Goal: Check status

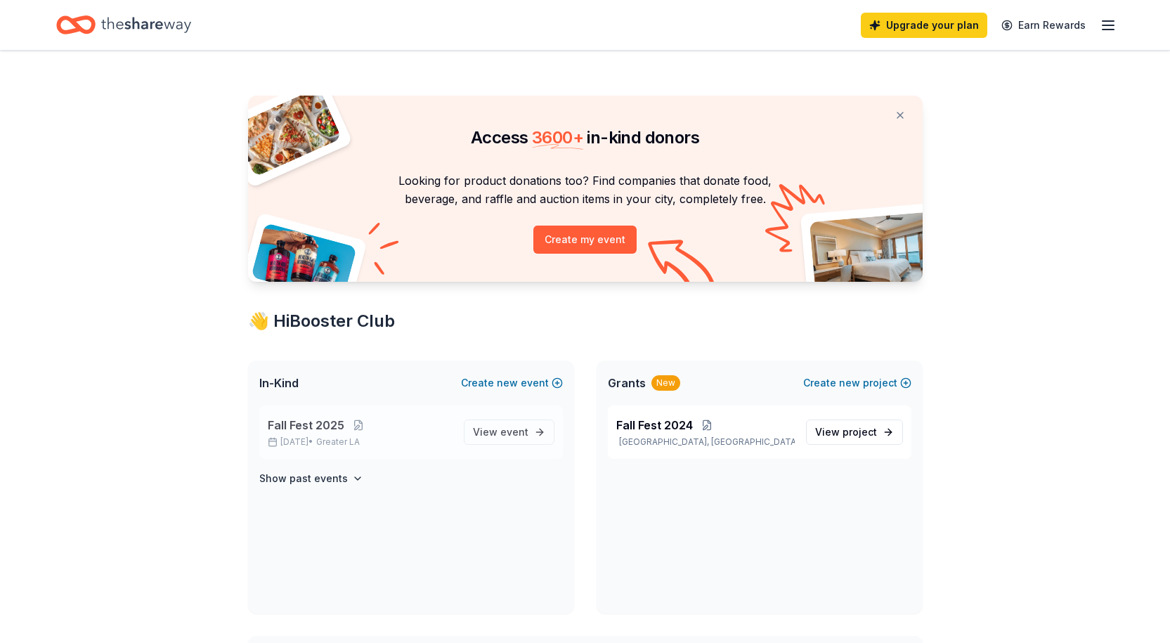
click at [329, 443] on p "[DATE] • Greater LA" at bounding box center [360, 441] width 185 height 11
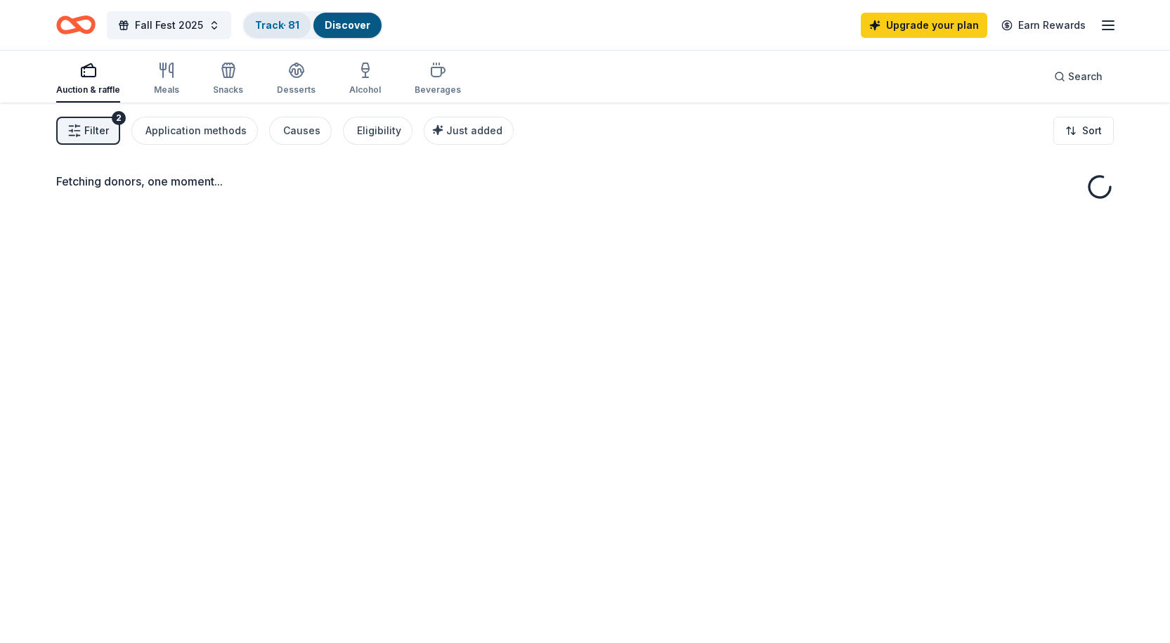
click at [261, 19] on link "Track · 81" at bounding box center [277, 25] width 44 height 12
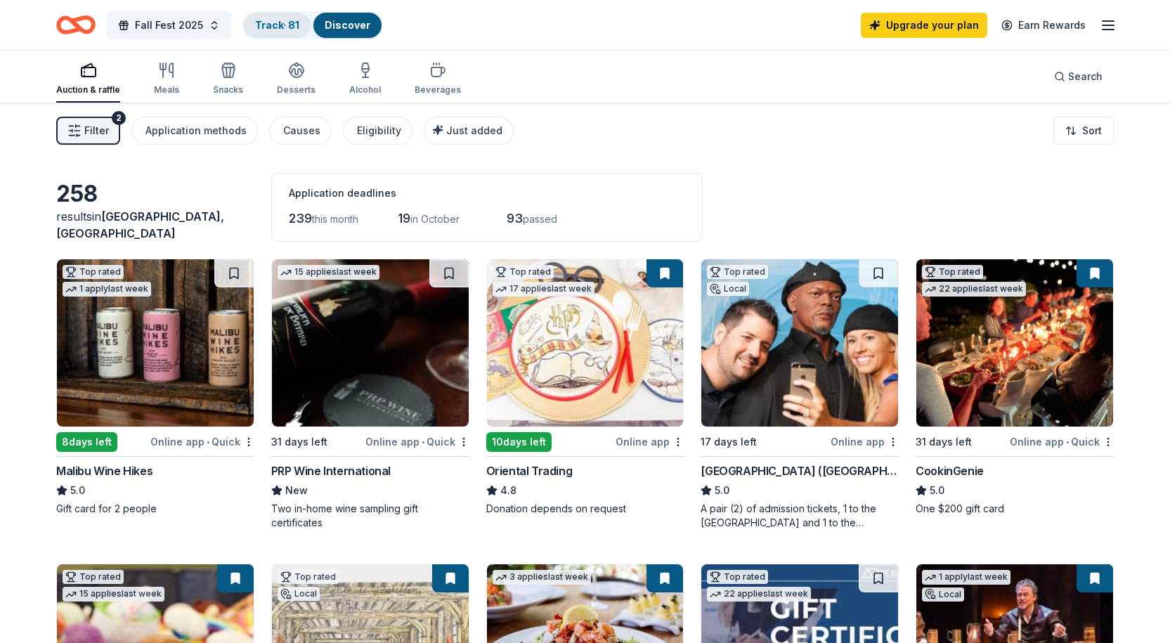
click at [271, 19] on link "Track · 81" at bounding box center [277, 25] width 44 height 12
click at [266, 28] on link "Track · 81" at bounding box center [277, 25] width 44 height 12
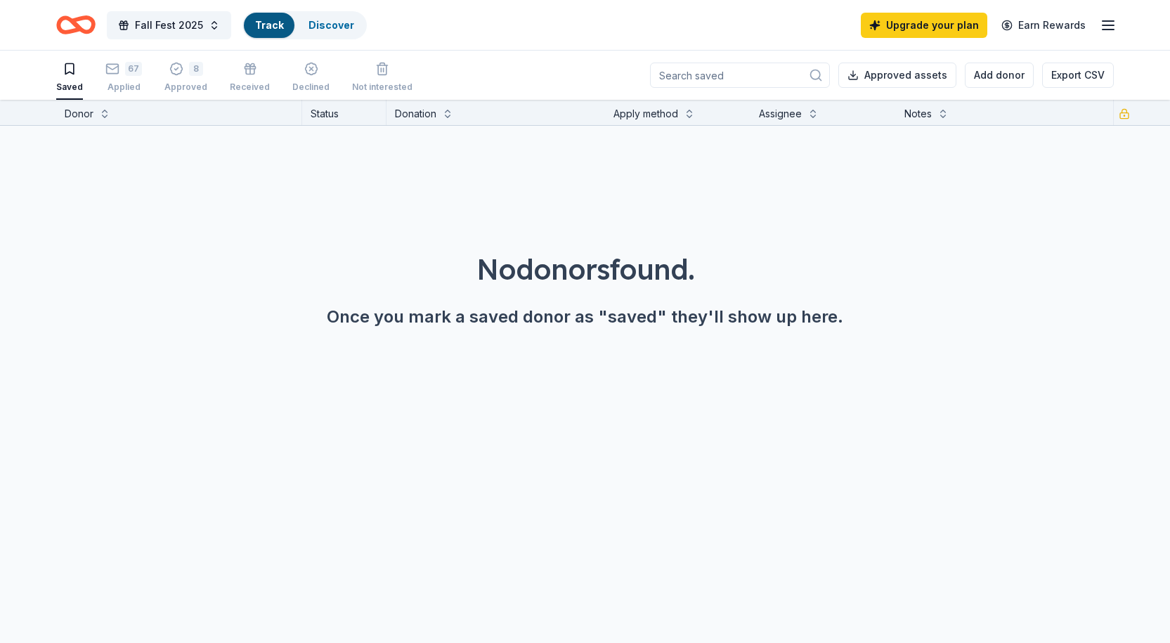
scroll to position [1, 0]
click at [106, 78] on div "67 Applied" at bounding box center [123, 76] width 37 height 31
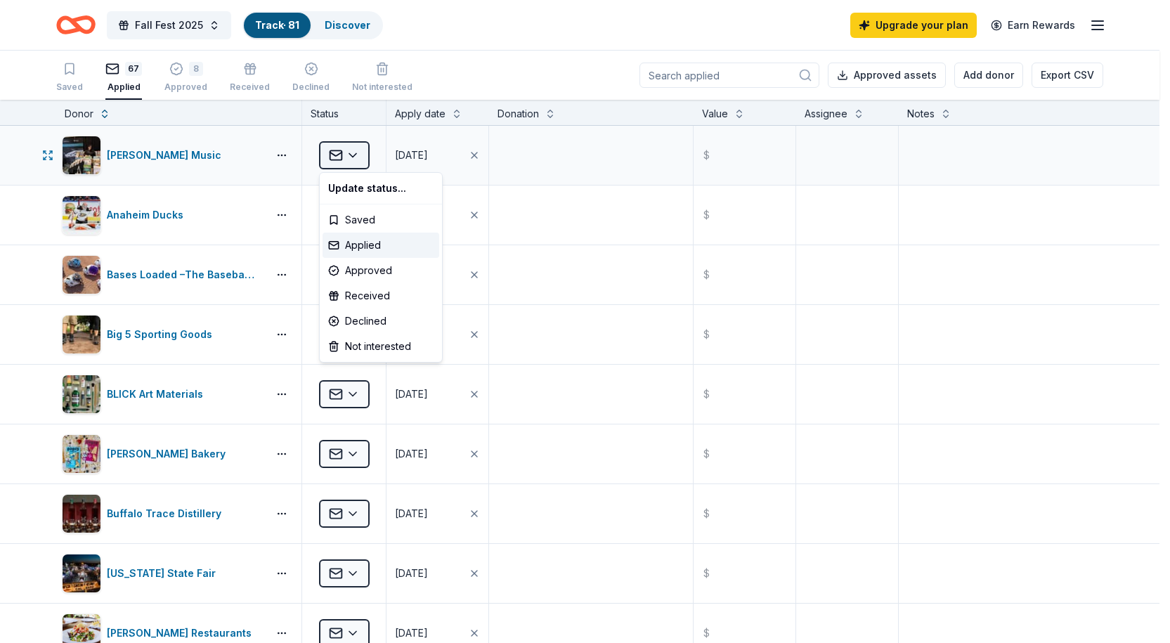
click at [364, 167] on html "Fall Fest 2025 Track · 81 Discover Upgrade your plan Earn Rewards Saved 67 Appl…" at bounding box center [585, 321] width 1170 height 643
